Goal: Task Accomplishment & Management: Use online tool/utility

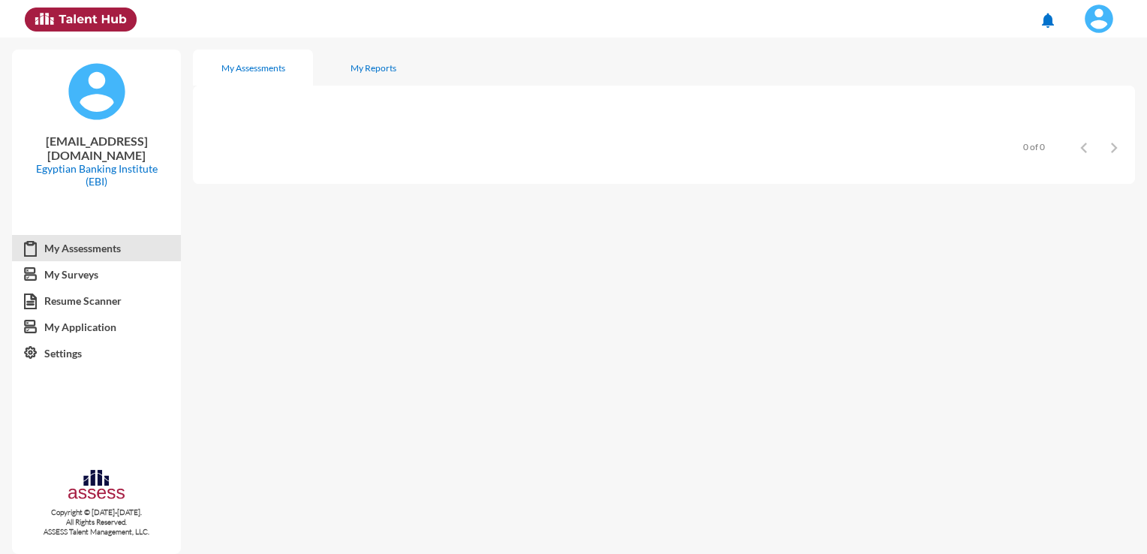
click at [1087, 14] on img at bounding box center [1099, 19] width 30 height 30
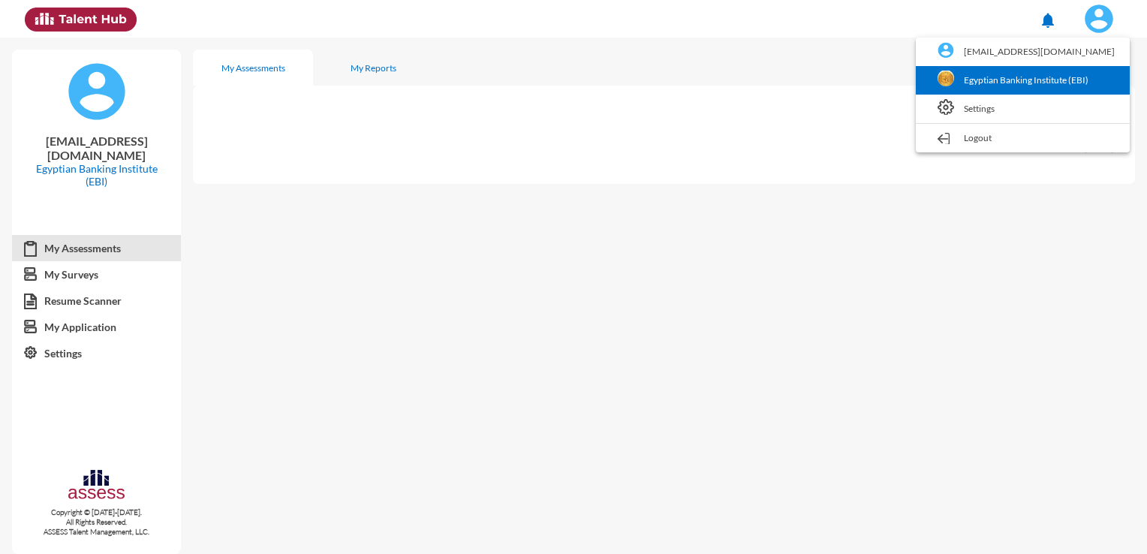
click at [1027, 81] on link "Egyptian Banking Institute (EBI)" at bounding box center [1022, 80] width 199 height 29
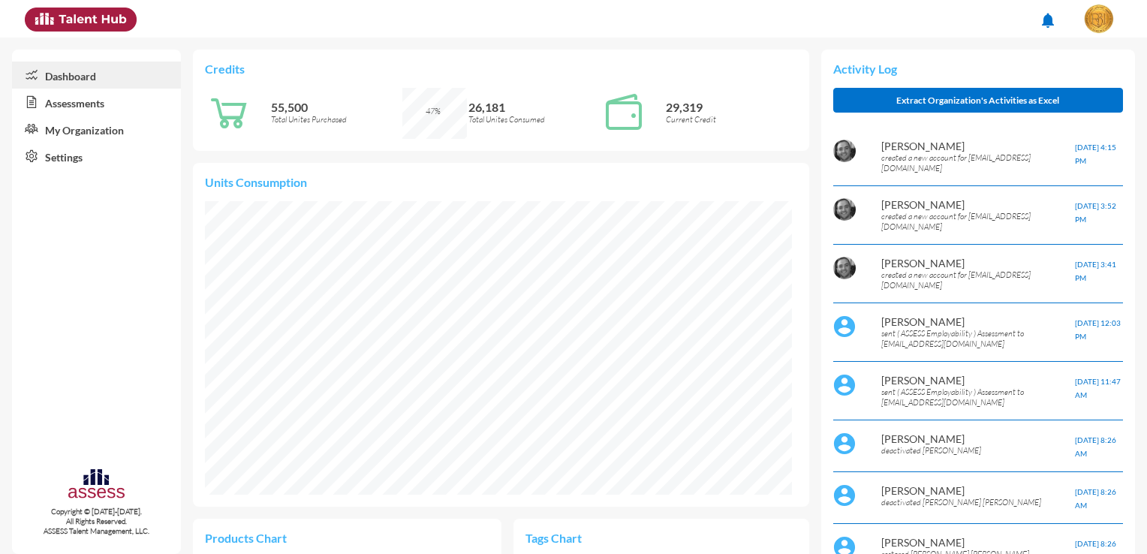
scroll to position [134, 269]
click at [52, 101] on link "Assessments" at bounding box center [96, 102] width 169 height 27
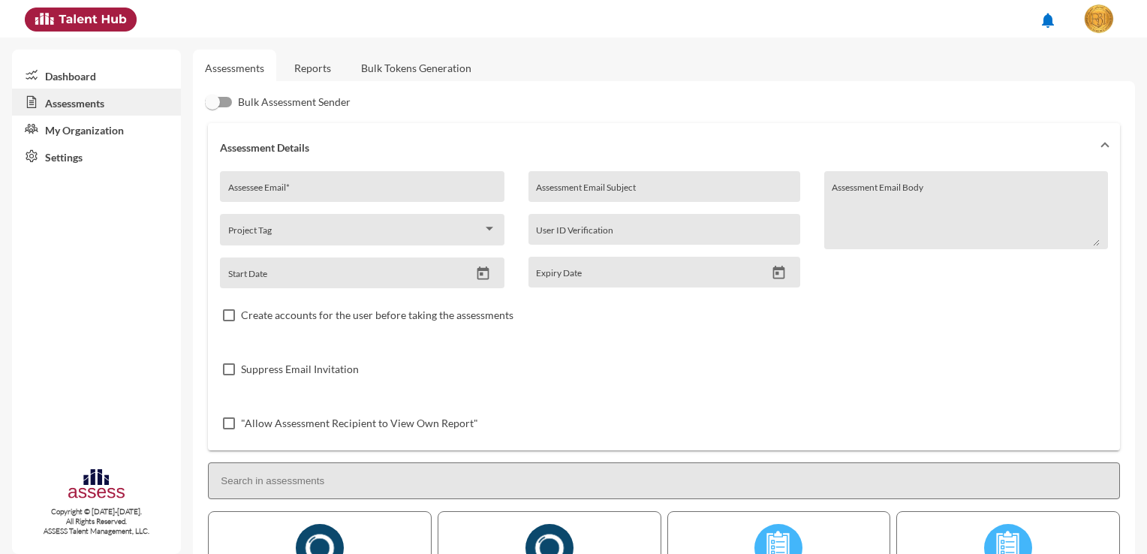
click at [326, 69] on link "Reports" at bounding box center [312, 68] width 61 height 37
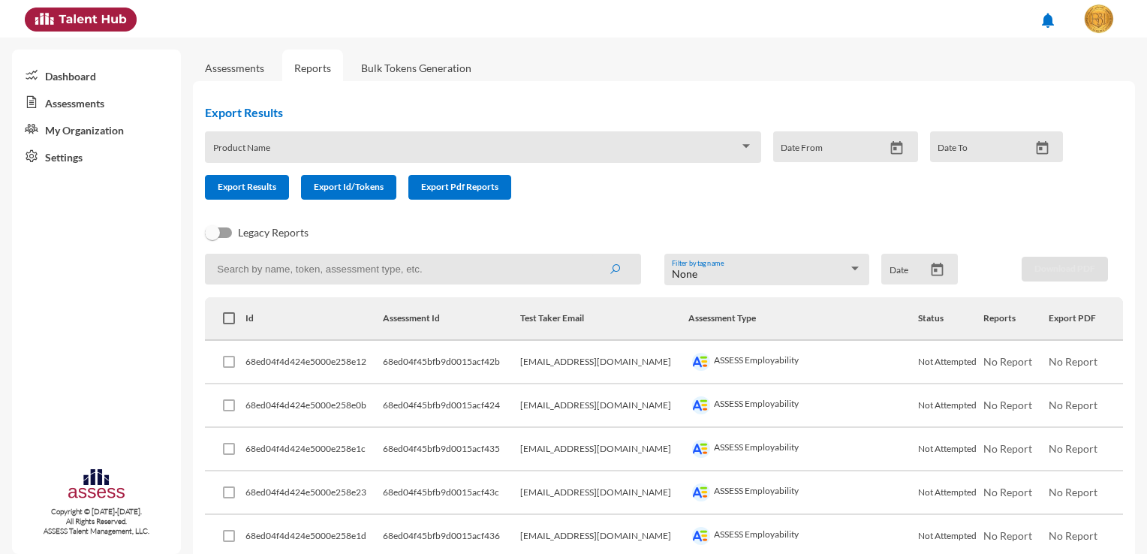
click at [718, 146] on div "Product Name" at bounding box center [483, 151] width 540 height 23
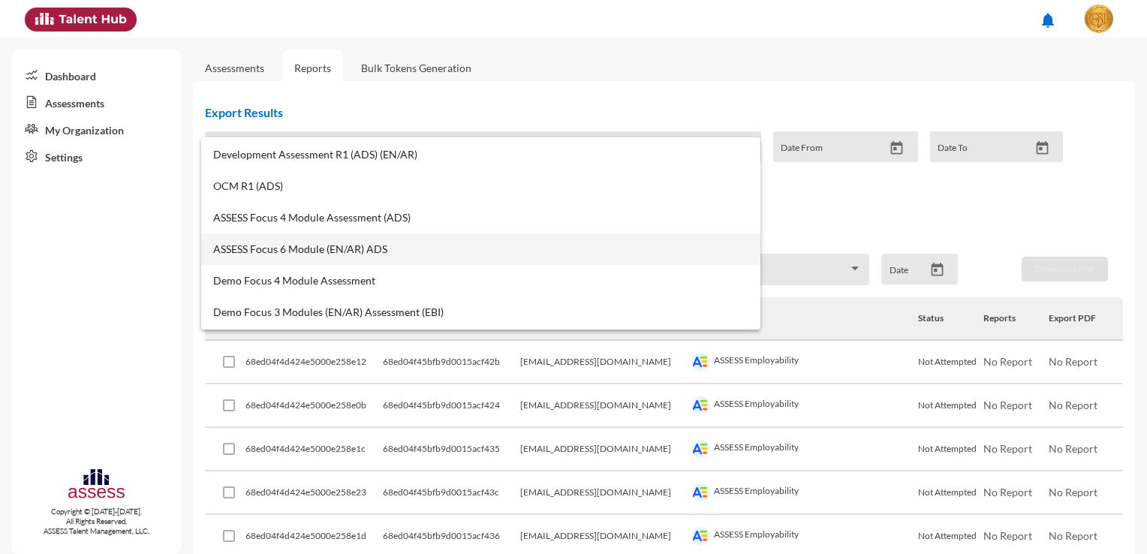
scroll to position [375, 0]
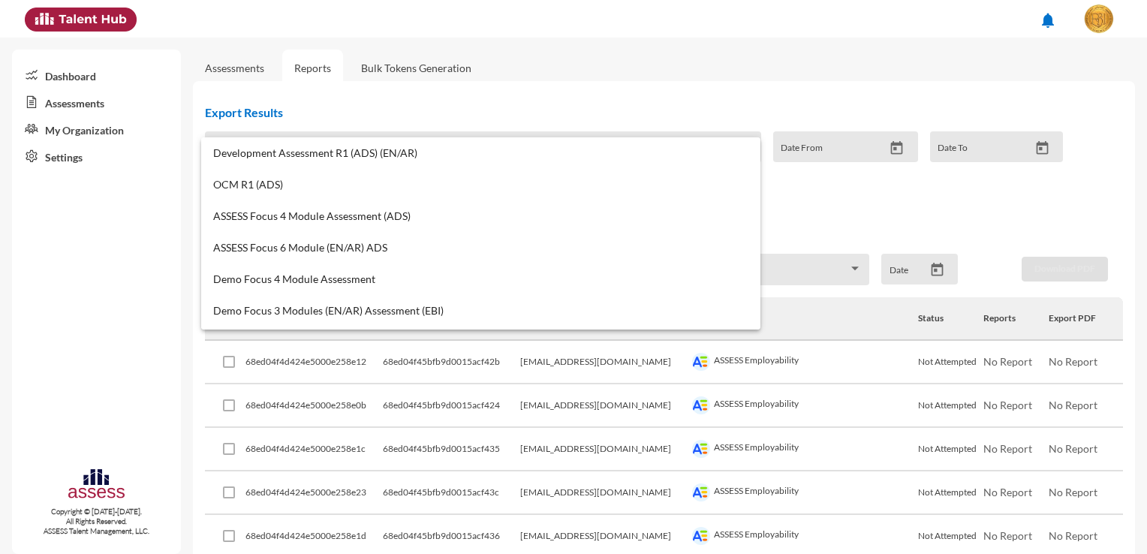
click at [433, 73] on div at bounding box center [573, 277] width 1147 height 554
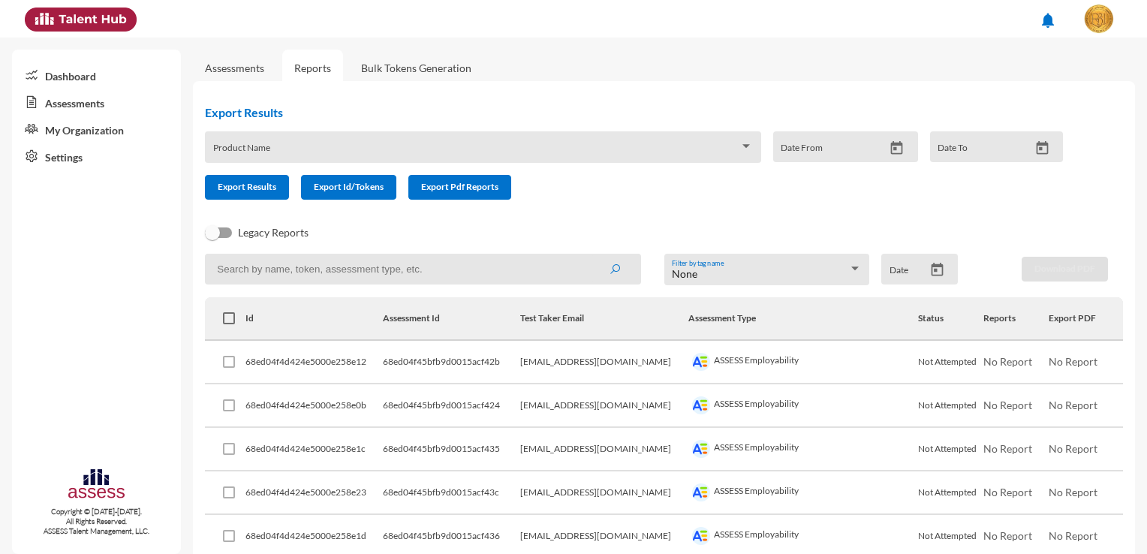
click at [433, 73] on link "Bulk Tokens Generation" at bounding box center [416, 68] width 134 height 37
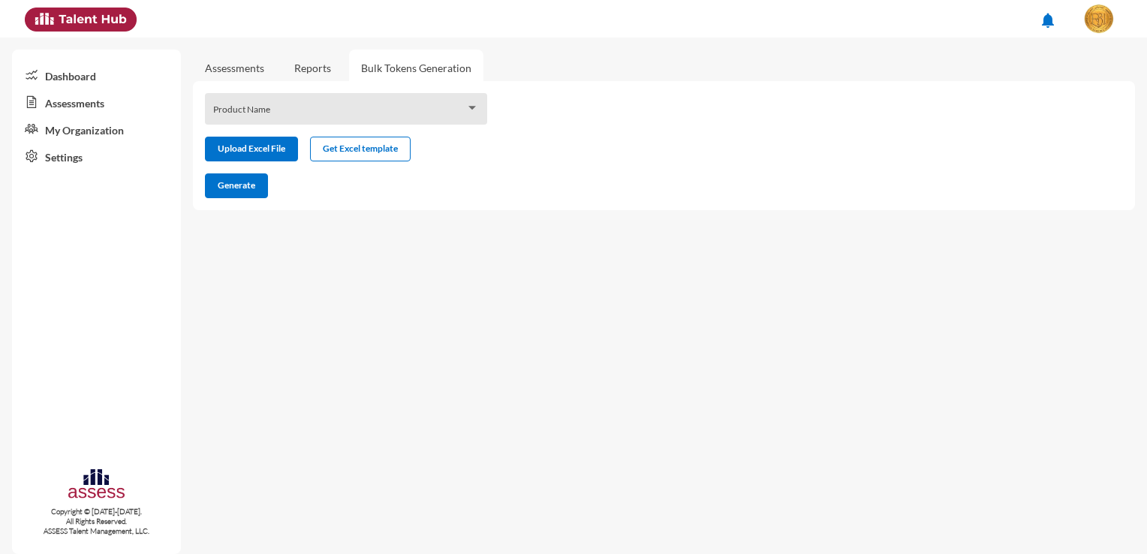
click at [438, 101] on div "Product Name" at bounding box center [346, 112] width 266 height 23
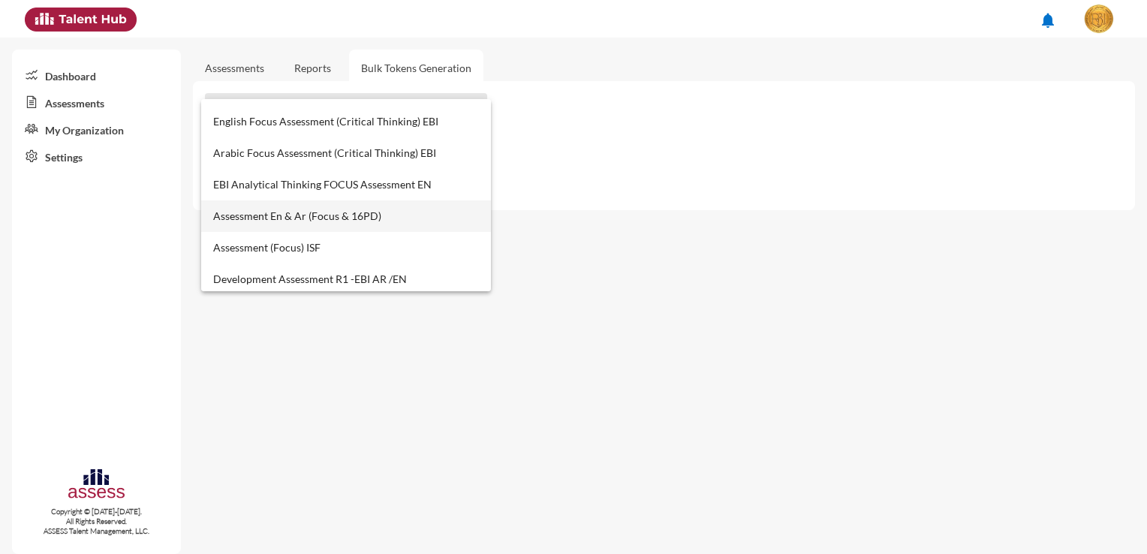
scroll to position [622, 0]
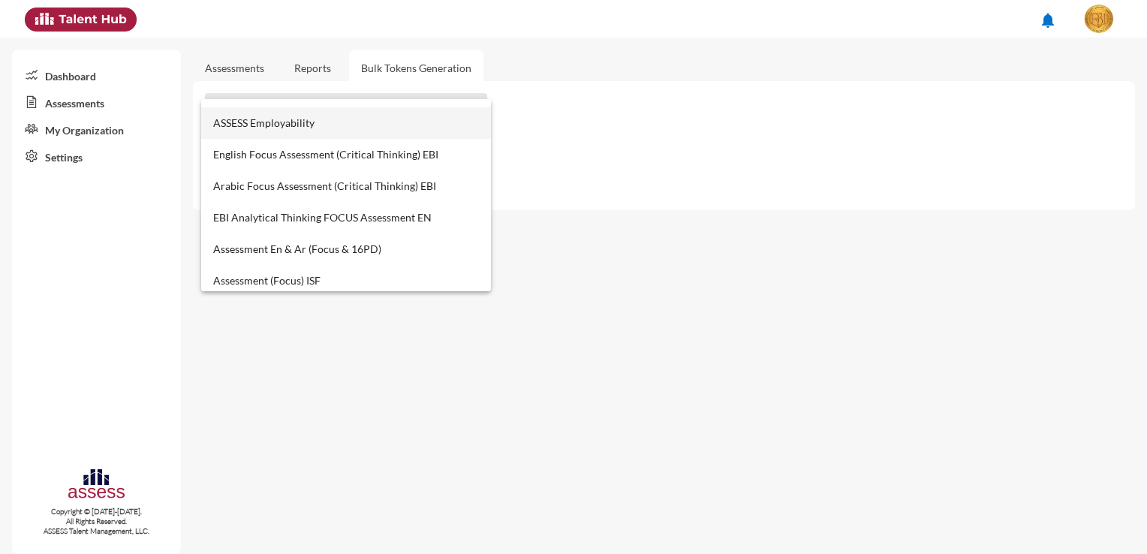
click at [397, 132] on span "ASSESS Employability" at bounding box center [346, 123] width 266 height 32
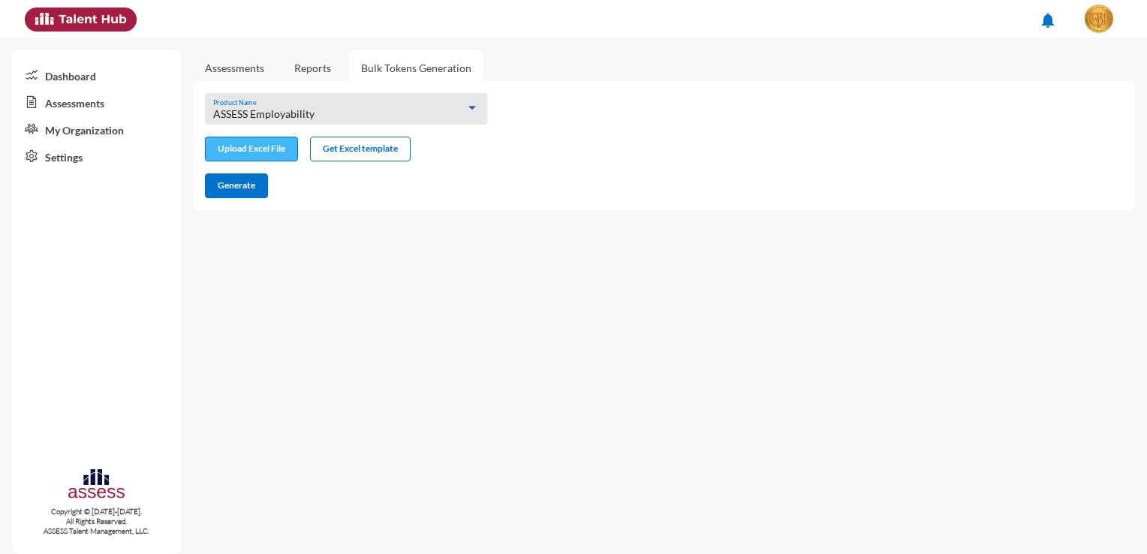
click at [273, 143] on input "file" at bounding box center [252, 151] width 92 height 16
type input "C:\fakepath\excel (17).xlsx"
click at [223, 182] on span "Generate" at bounding box center [237, 184] width 38 height 11
